Goal: Task Accomplishment & Management: Complete application form

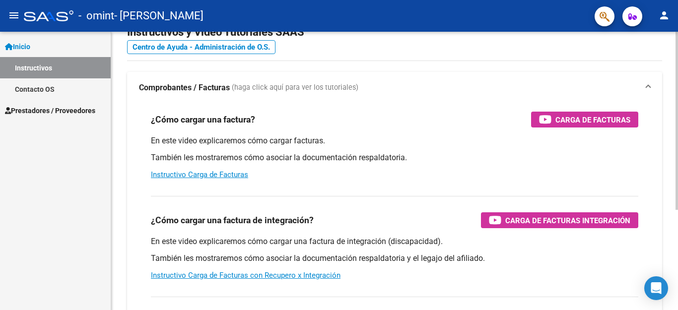
scroll to position [50, 0]
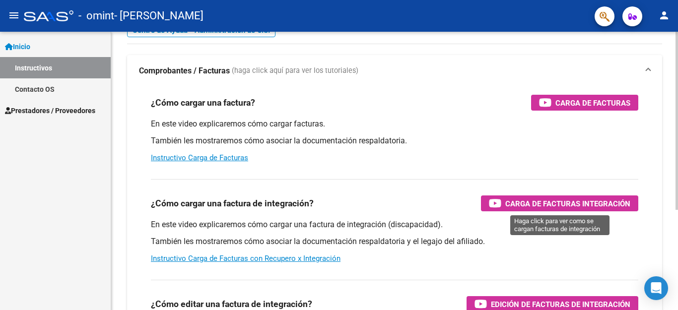
click at [520, 202] on span "Carga de Facturas Integración" at bounding box center [567, 203] width 125 height 12
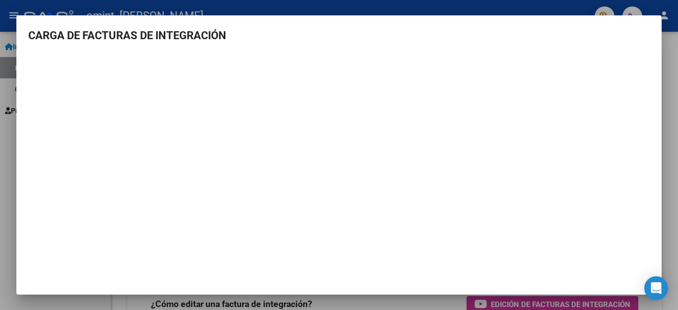
click at [677, 193] on div at bounding box center [339, 155] width 678 height 310
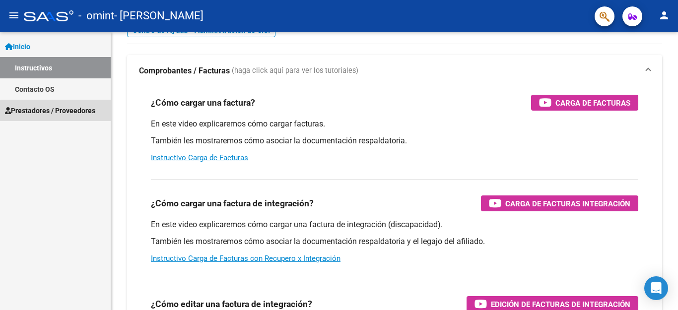
click at [72, 116] on span "Prestadores / Proveedores" at bounding box center [50, 110] width 90 height 11
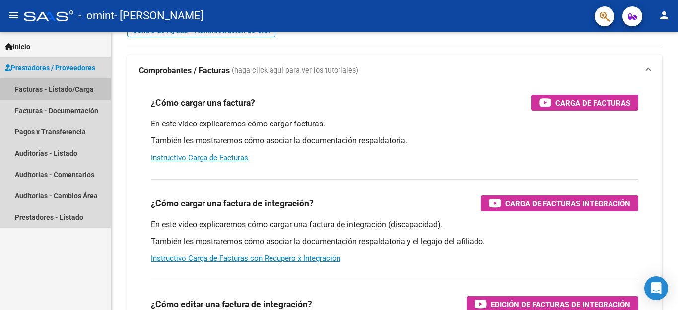
click at [66, 91] on link "Facturas - Listado/Carga" at bounding box center [55, 88] width 111 height 21
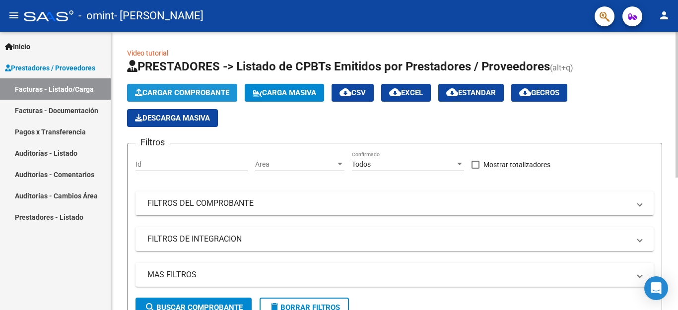
click at [200, 95] on span "Cargar Comprobante" at bounding box center [182, 92] width 94 height 9
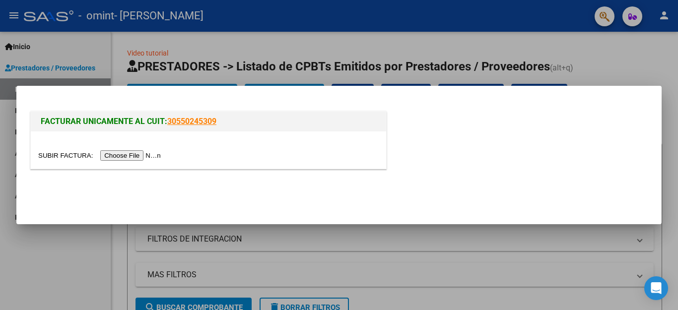
click at [136, 154] on input "file" at bounding box center [101, 155] width 126 height 10
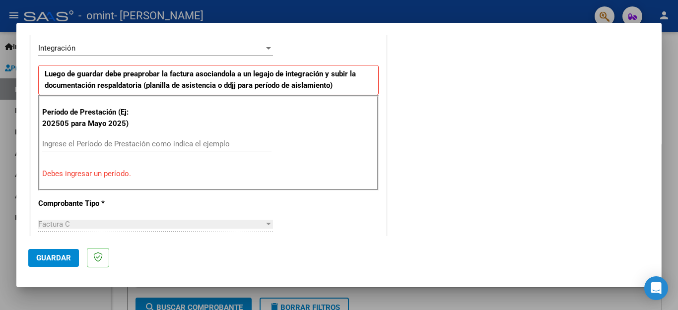
scroll to position [248, 0]
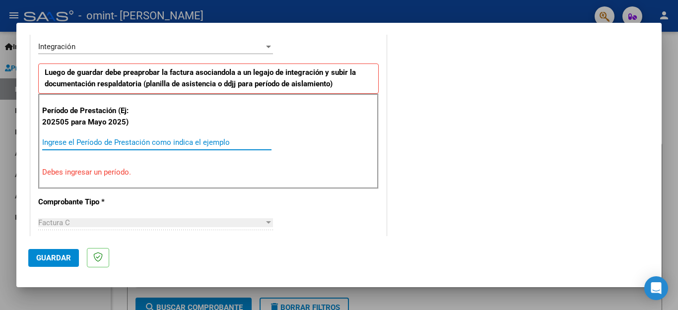
click at [140, 143] on input "Ingrese el Período de Prestación como indica el ejemplo" at bounding box center [156, 142] width 229 height 9
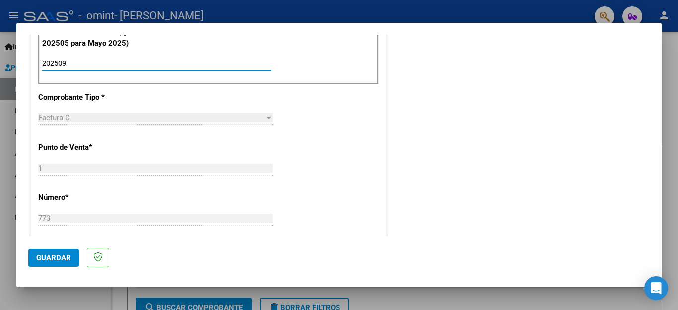
scroll to position [447, 0]
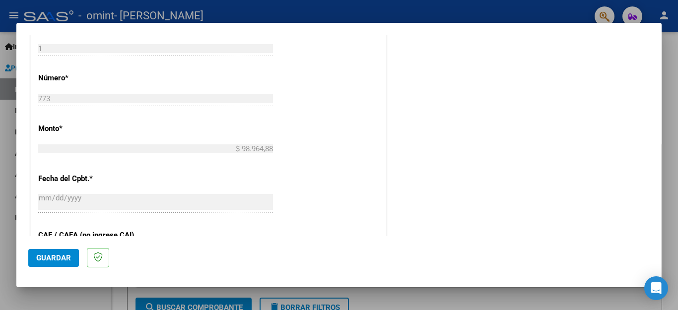
type input "202509"
click at [55, 254] on span "Guardar" at bounding box center [53, 258] width 35 height 9
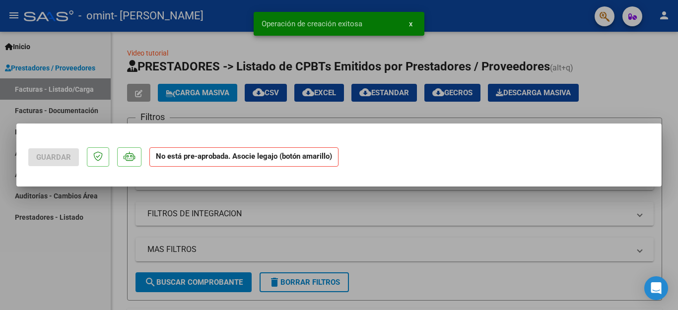
scroll to position [0, 0]
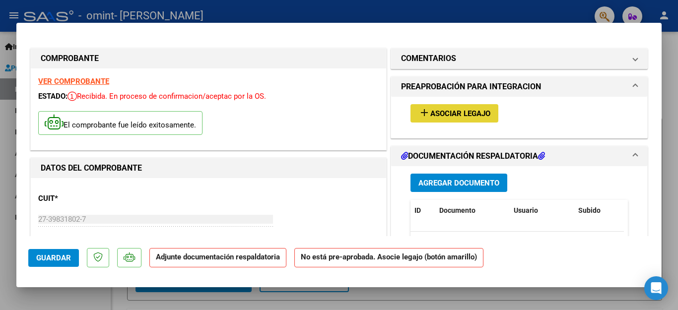
click at [441, 112] on span "Asociar Legajo" at bounding box center [460, 113] width 60 height 9
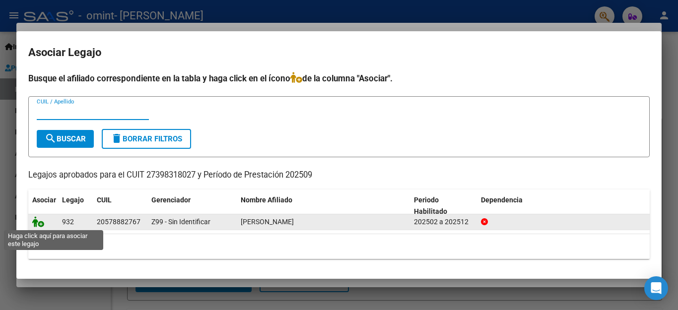
click at [39, 227] on icon at bounding box center [38, 221] width 12 height 11
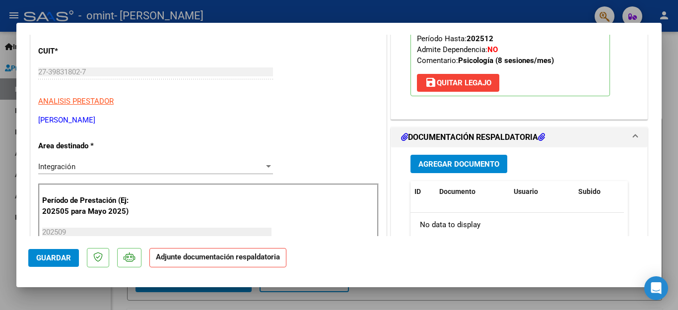
scroll to position [198, 0]
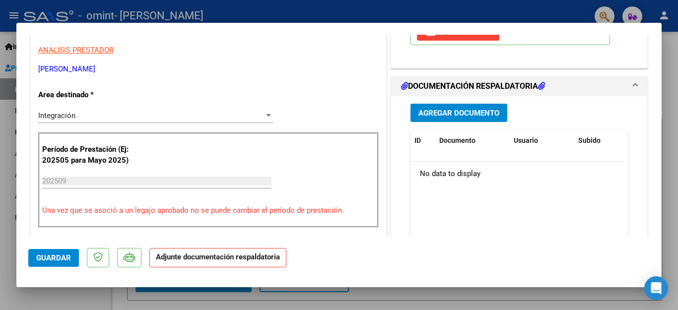
click at [452, 111] on span "Agregar Documento" at bounding box center [458, 113] width 81 height 9
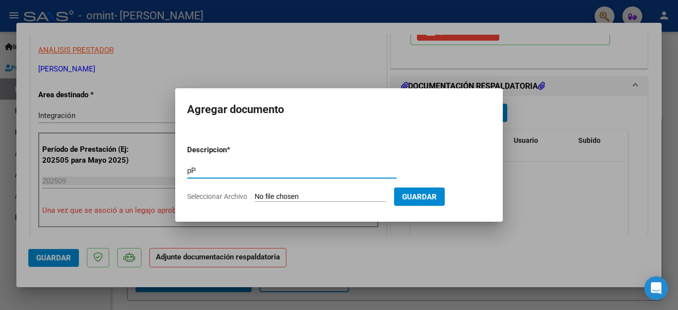
type input "p"
type input "Planilla de Asistencia"
click at [325, 199] on input "Seleccionar Archivo" at bounding box center [320, 196] width 131 height 9
type input "C:\fakepath\9. [PERSON_NAME] 09_2025 .pdf"
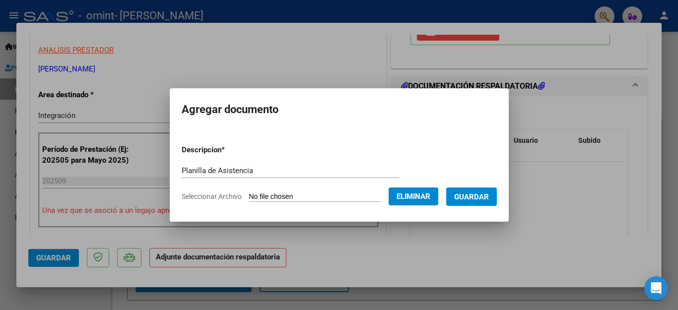
click at [473, 195] on span "Guardar" at bounding box center [471, 196] width 35 height 9
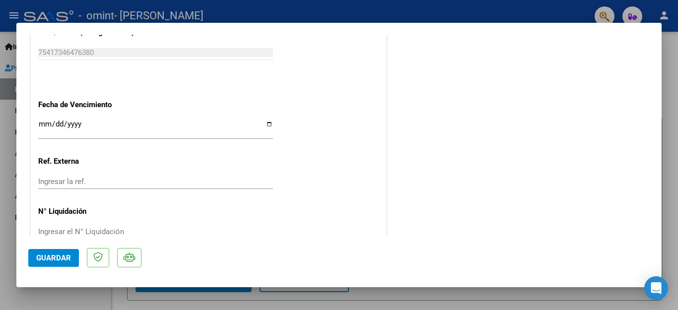
scroll to position [674, 0]
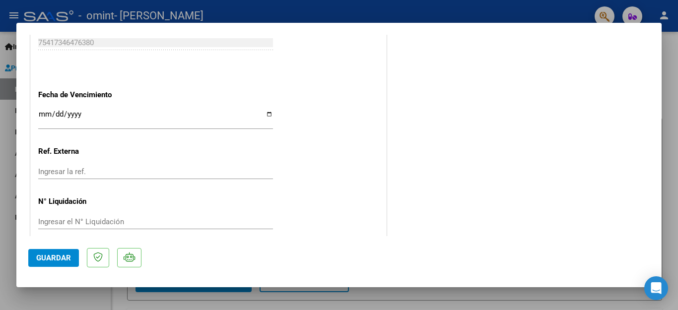
click at [63, 254] on span "Guardar" at bounding box center [53, 258] width 35 height 9
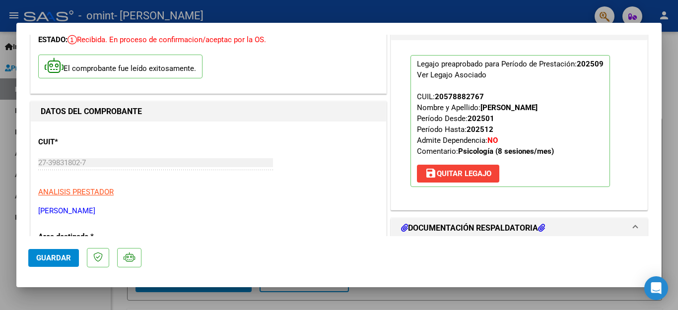
scroll to position [0, 0]
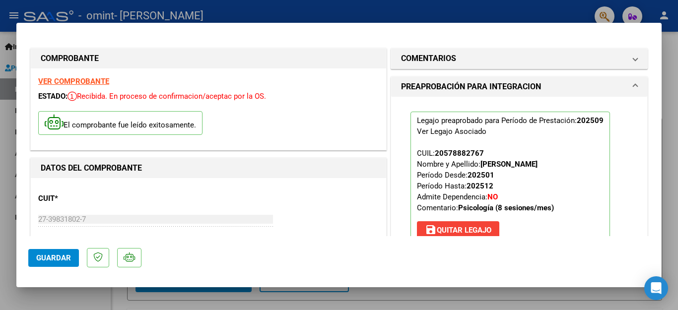
click at [339, 10] on div at bounding box center [339, 155] width 678 height 310
type input "$ 0,00"
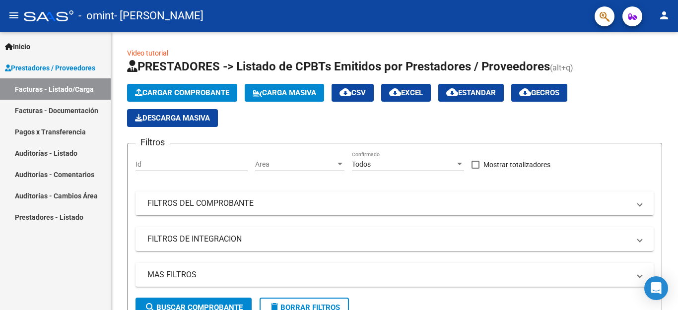
click at [79, 106] on link "Facturas - Documentación" at bounding box center [55, 110] width 111 height 21
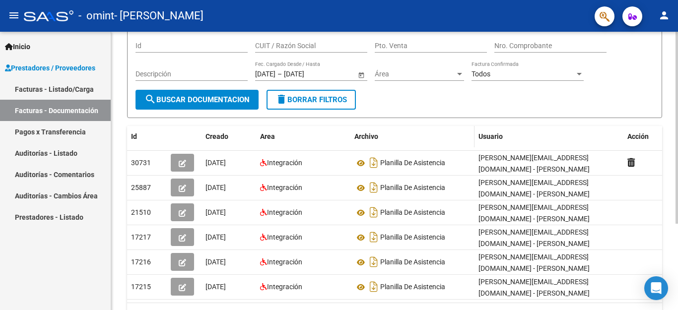
scroll to position [99, 0]
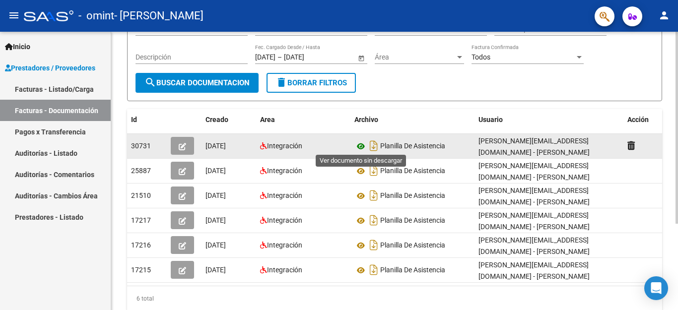
click at [357, 144] on icon at bounding box center [360, 146] width 13 height 12
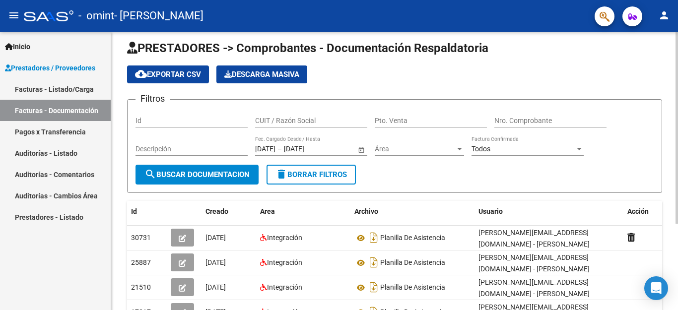
scroll to position [0, 0]
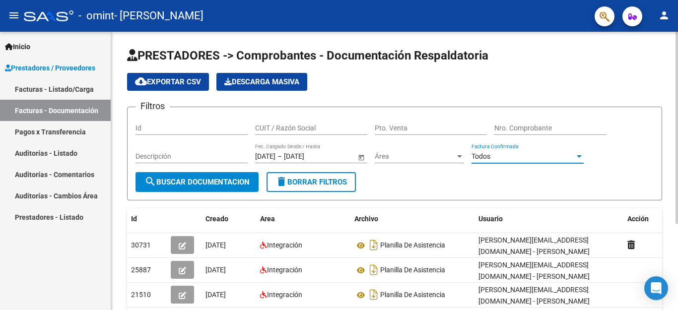
click at [577, 159] on div at bounding box center [579, 156] width 9 height 8
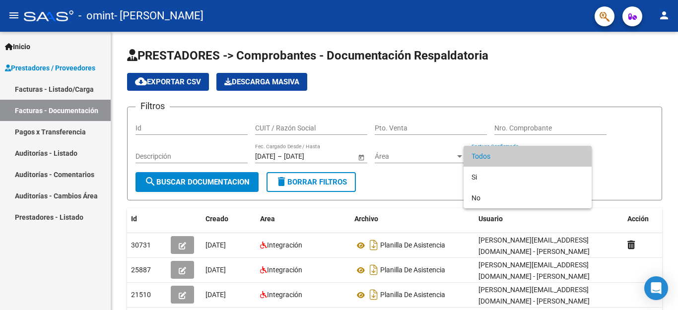
click at [628, 160] on div at bounding box center [339, 155] width 678 height 310
